Goal: Navigation & Orientation: Find specific page/section

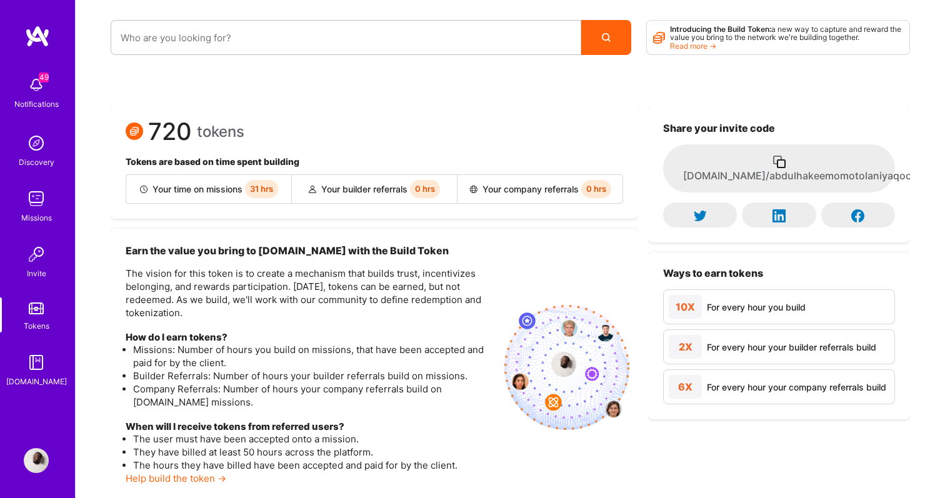
click at [46, 36] on img at bounding box center [37, 36] width 25 height 22
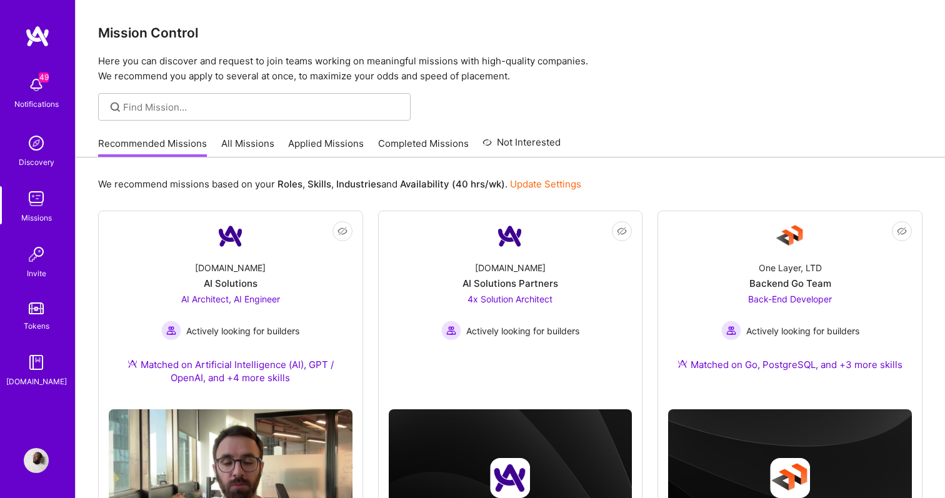
click at [42, 39] on img at bounding box center [37, 36] width 25 height 22
click at [44, 39] on img at bounding box center [37, 36] width 25 height 22
